Goal: Information Seeking & Learning: Understand process/instructions

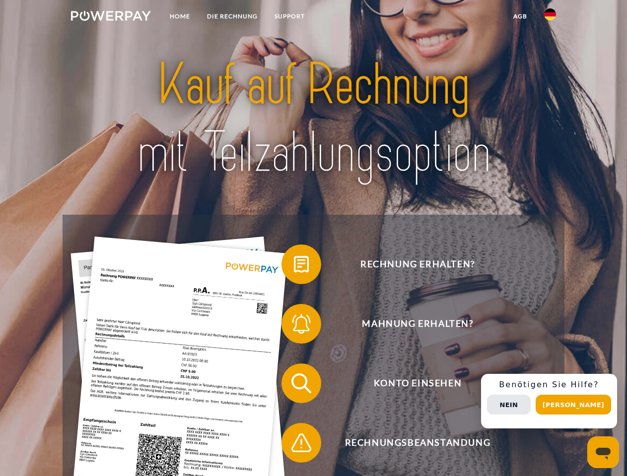
click at [111, 17] on img at bounding box center [111, 16] width 80 height 10
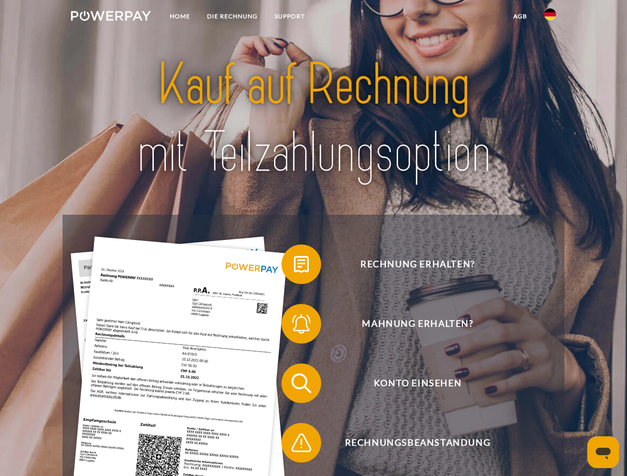
click at [550, 17] on img at bounding box center [550, 14] width 12 height 12
click at [519, 16] on link "agb" at bounding box center [519, 16] width 31 height 18
click at [294, 266] on span at bounding box center [286, 265] width 50 height 50
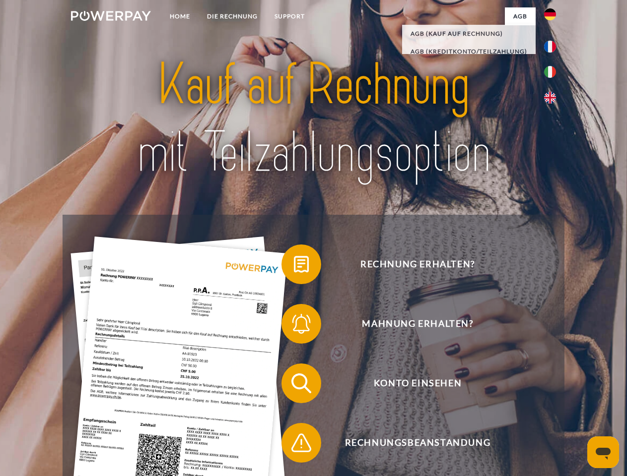
click at [294, 326] on span at bounding box center [286, 324] width 50 height 50
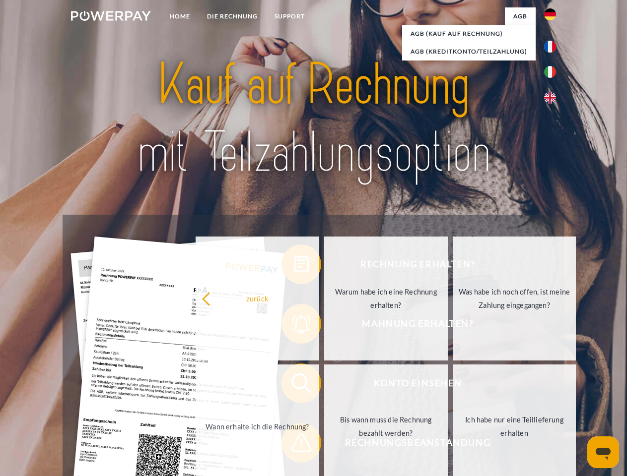
click at [324, 385] on link "Bis wann muss die Rechnung bezahlt werden?" at bounding box center [386, 427] width 124 height 124
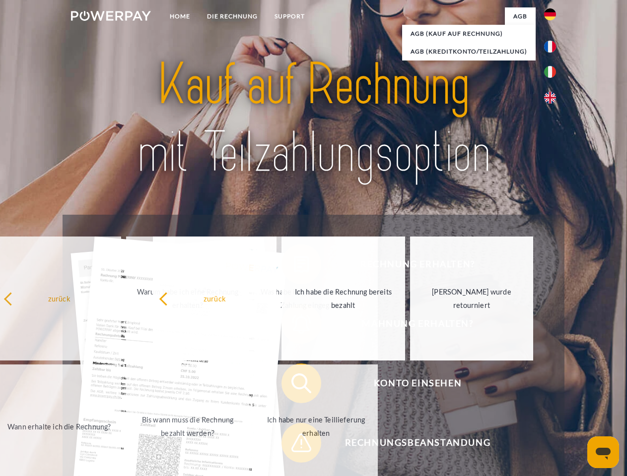
click at [294, 445] on span at bounding box center [286, 443] width 50 height 50
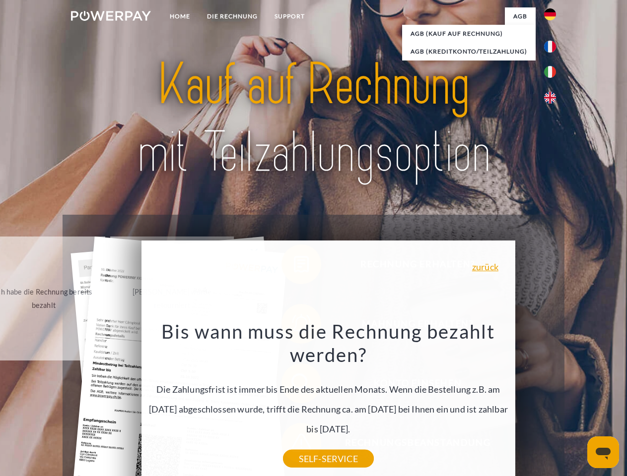
click at [552, 401] on div "Rechnung erhalten? Mahnung erhalten? Konto einsehen" at bounding box center [313, 413] width 501 height 397
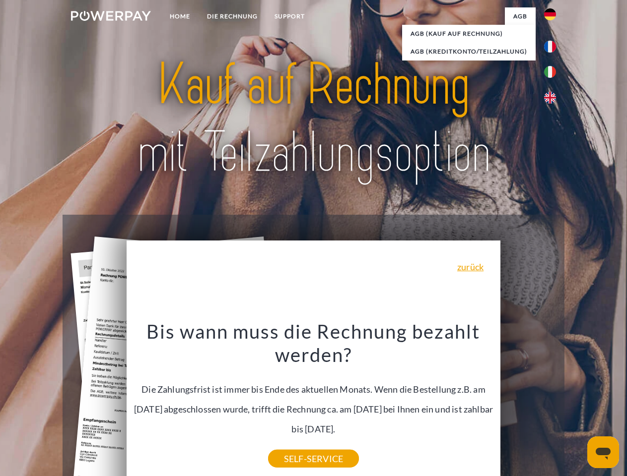
click at [528, 403] on span "Konto einsehen" at bounding box center [417, 384] width 243 height 40
click at [576, 405] on header "Home DIE RECHNUNG SUPPORT" at bounding box center [313, 342] width 627 height 685
